Goal: Register for event/course

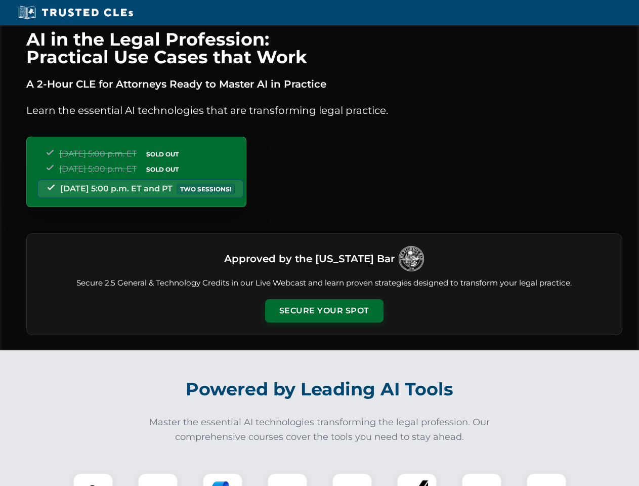
click at [324, 311] on button "Secure Your Spot" at bounding box center [324, 310] width 118 height 23
click at [93, 479] on img at bounding box center [92, 492] width 29 height 29
